Goal: Complete application form

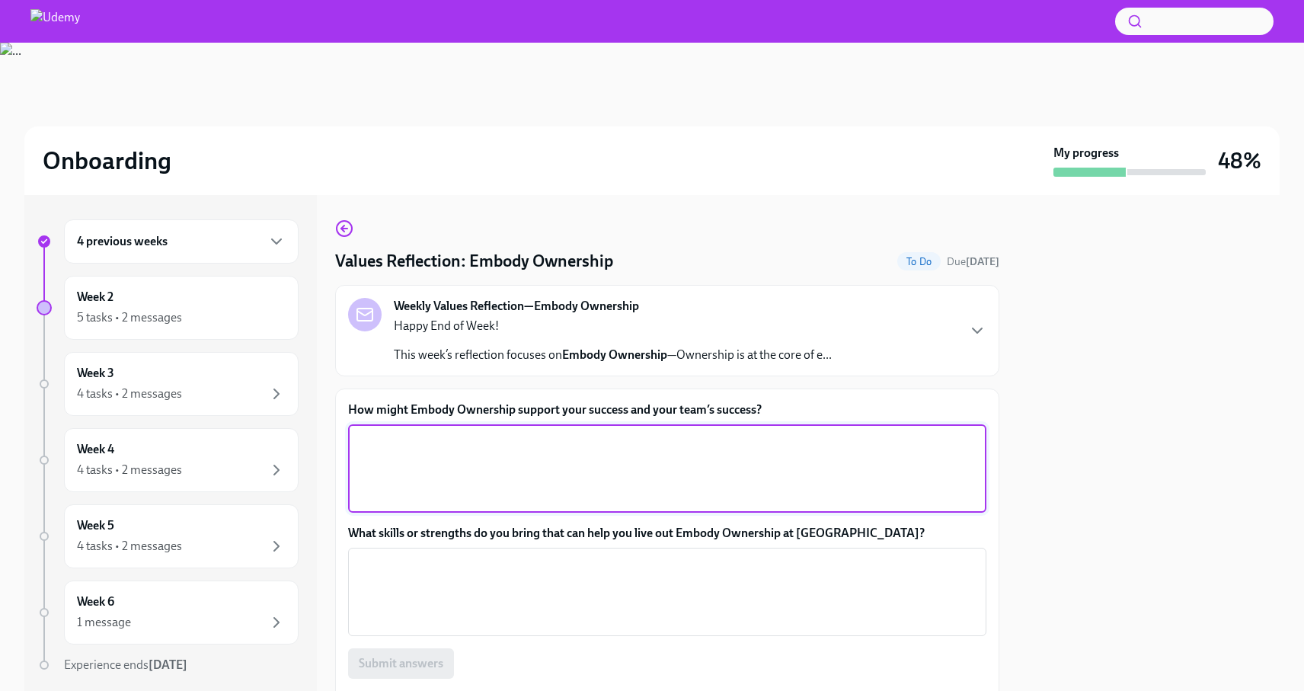
click at [378, 448] on textarea "How might Embody Ownership support your success and your team’s success?" at bounding box center [667, 468] width 620 height 73
click at [968, 331] on icon "button" at bounding box center [977, 331] width 18 height 18
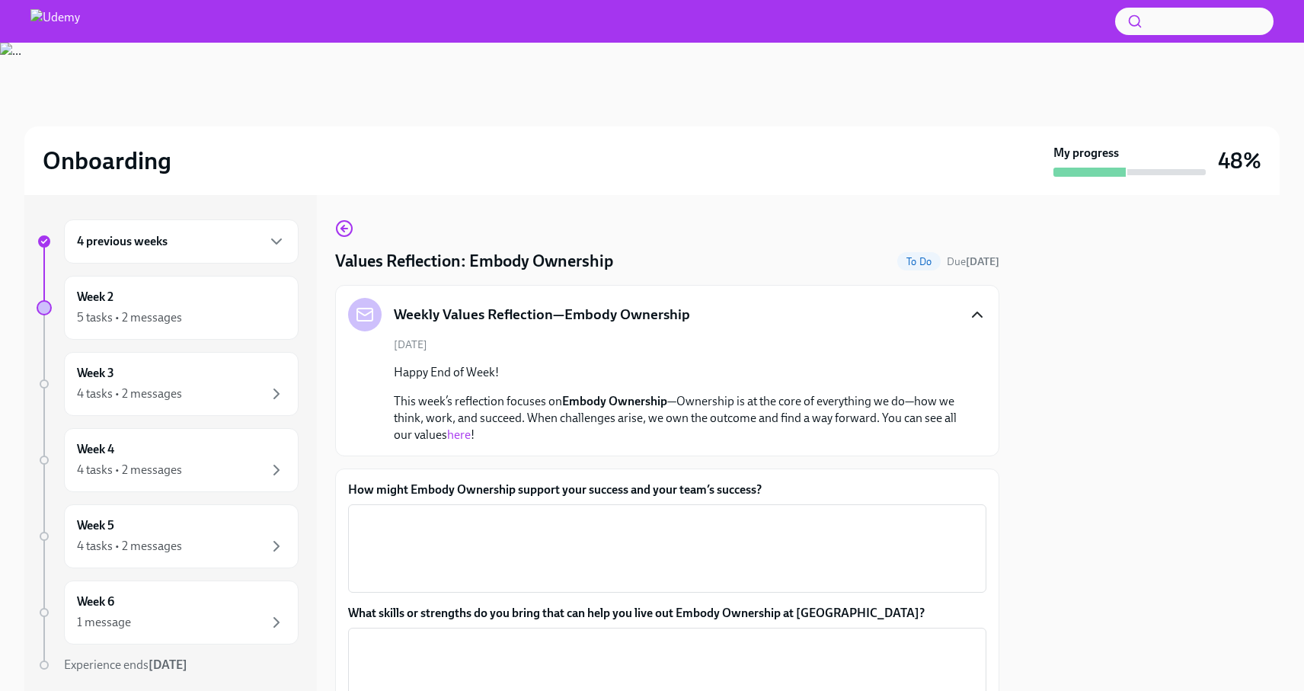
click at [471, 436] on link "here" at bounding box center [459, 434] width 24 height 14
click at [417, 546] on textarea "How might Embody Ownership support your success and your team’s success?" at bounding box center [667, 548] width 620 height 73
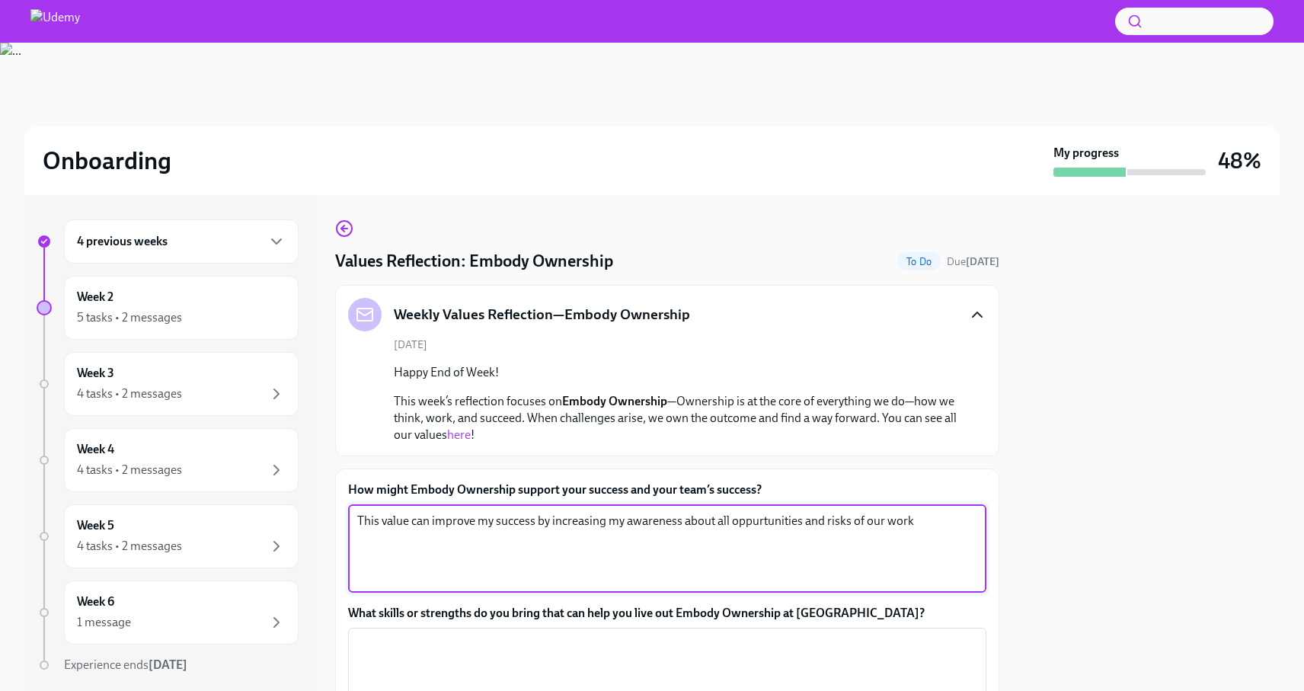
click at [761, 518] on textarea "This value can improve my success by increasing my awareness about all oppurtun…" at bounding box center [667, 548] width 620 height 73
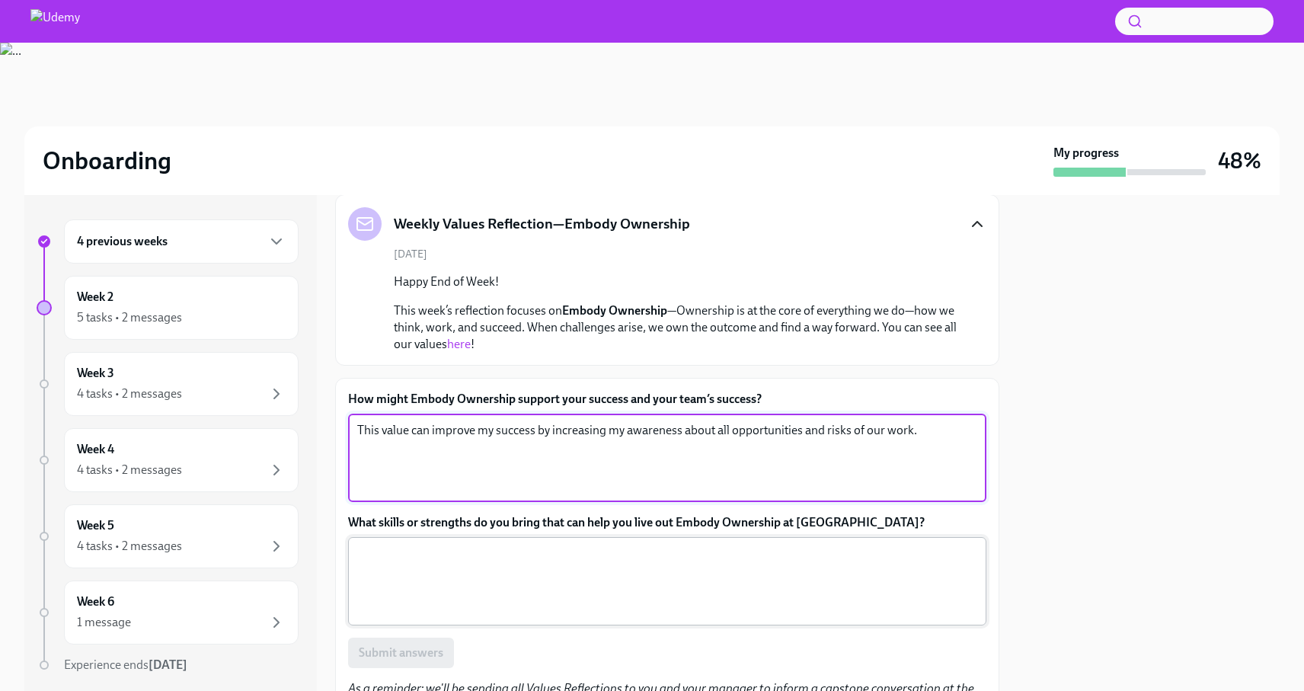
scroll to position [175, 0]
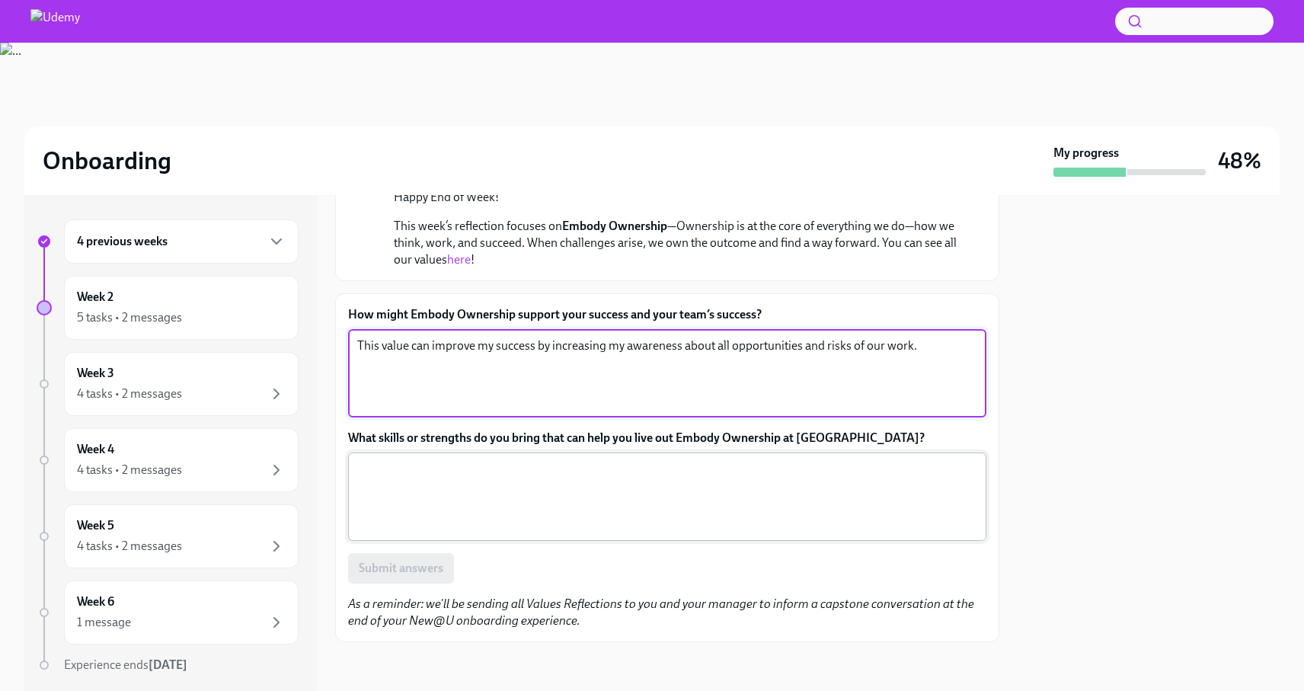
type textarea "This value can improve my success by increasing my awareness about all opportun…"
click at [523, 491] on textarea "What skills or strengths do you bring that can help you live out Embody Ownersh…" at bounding box center [667, 496] width 620 height 73
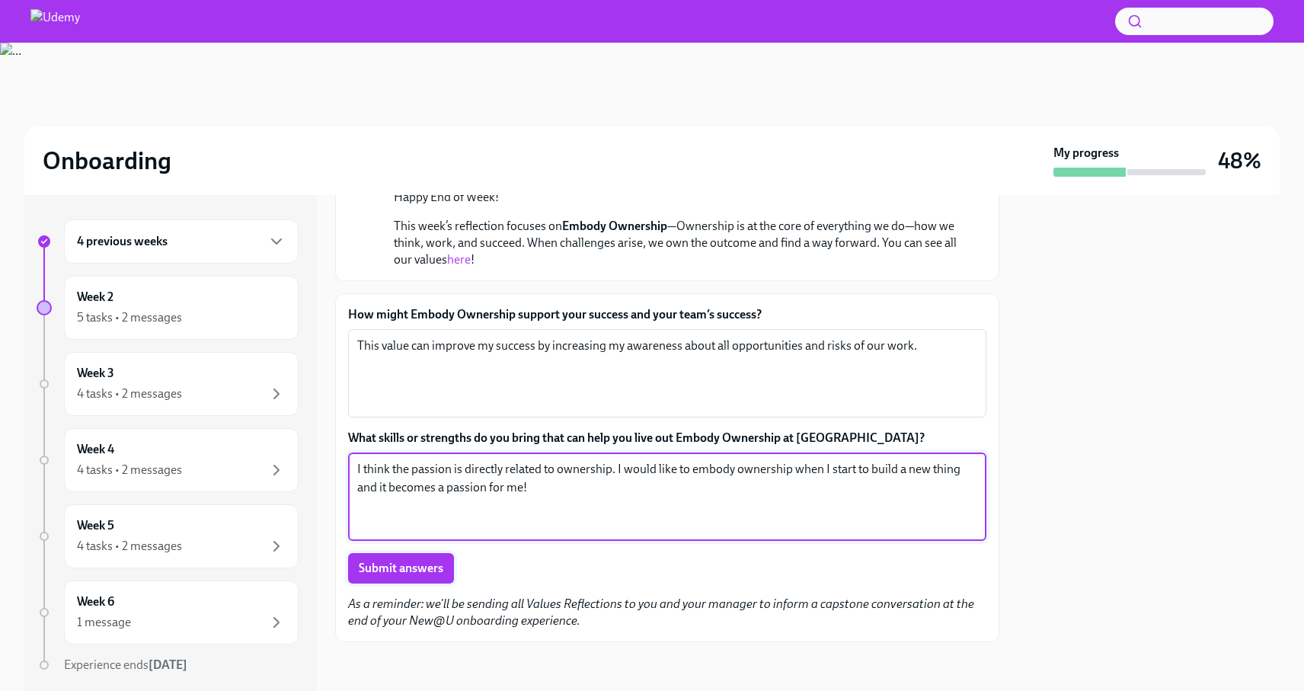
type textarea "I think the passion is directly related to ownership. I would like to embody ow…"
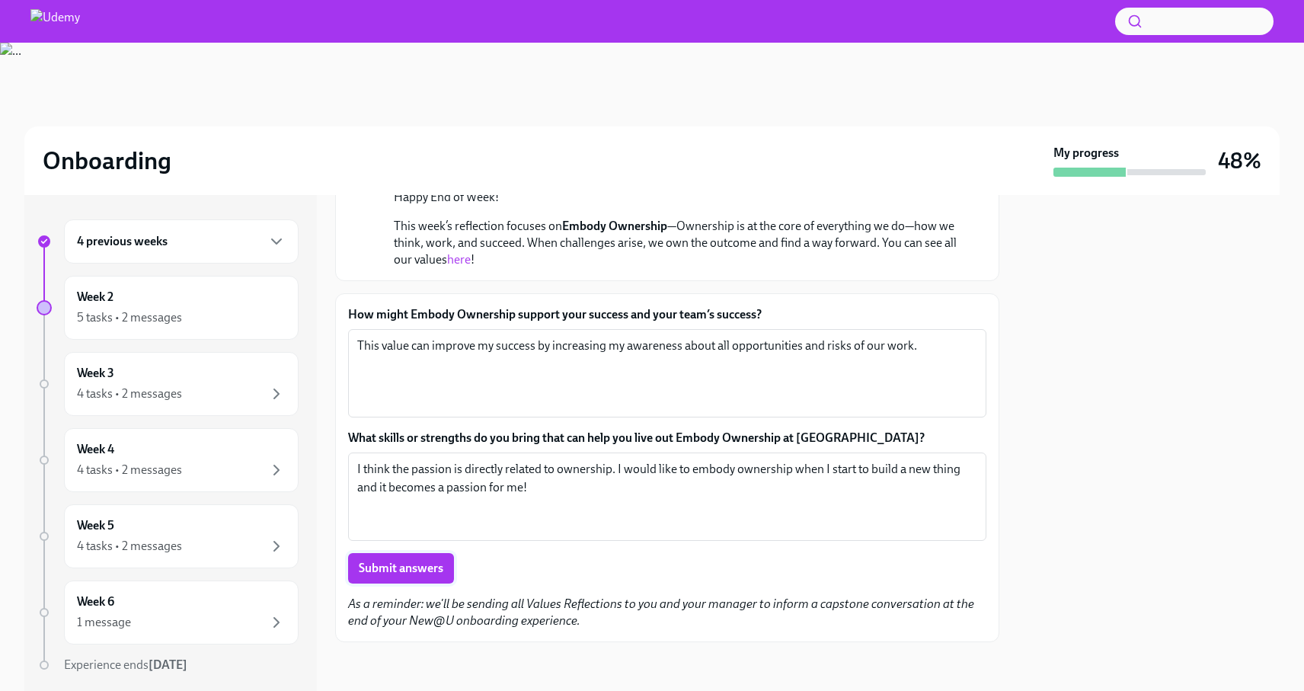
click at [397, 554] on button "Submit answers" at bounding box center [401, 568] width 106 height 30
click at [161, 382] on div "Week 3 4 tasks • 2 messages" at bounding box center [181, 384] width 209 height 38
